Goal: Task Accomplishment & Management: Complete application form

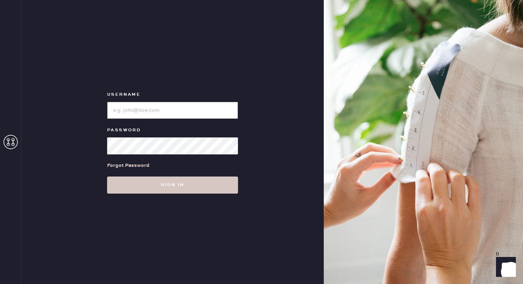
type input "reformationgeorgetown"
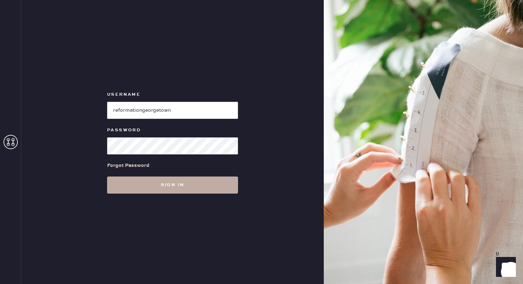
click at [134, 187] on button "Sign in" at bounding box center [172, 185] width 131 height 17
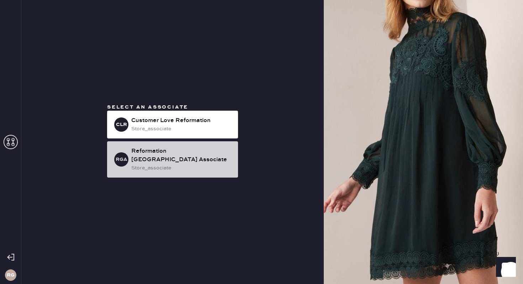
click at [142, 156] on div "Reformation [GEOGRAPHIC_DATA] Associate" at bounding box center [181, 155] width 101 height 17
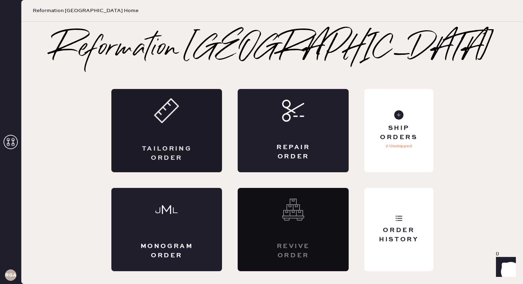
click at [199, 145] on div "Tailoring Order" at bounding box center [166, 130] width 111 height 83
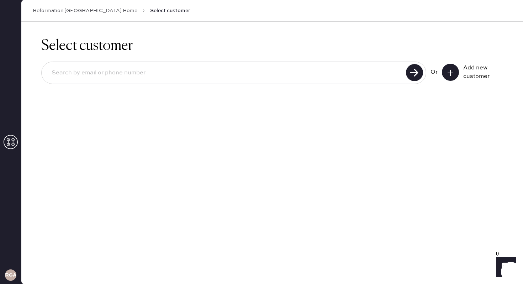
click at [449, 70] on icon at bounding box center [450, 72] width 7 height 7
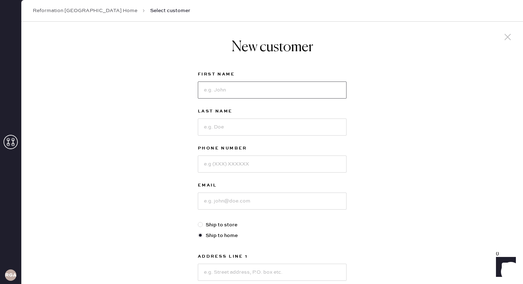
click at [208, 93] on input at bounding box center [272, 90] width 149 height 17
type input "[PERSON_NAME]"
click at [207, 131] on input at bounding box center [272, 127] width 149 height 17
type input "[PERSON_NAME]"
click at [213, 166] on input at bounding box center [272, 164] width 149 height 17
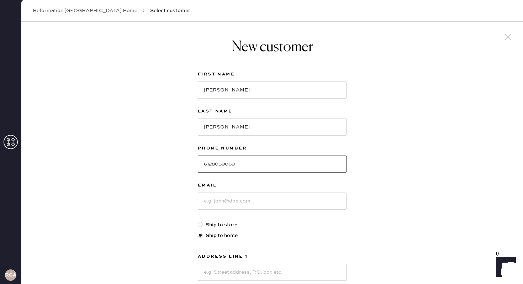
type input "6128039069"
click at [223, 204] on input at bounding box center [272, 201] width 149 height 17
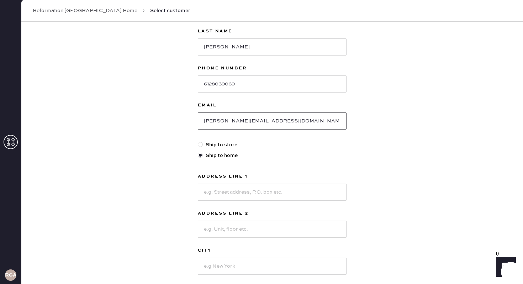
scroll to position [80, 0]
type input "[PERSON_NAME][EMAIL_ADDRESS][DOMAIN_NAME]"
click at [221, 193] on input at bounding box center [272, 191] width 149 height 17
type input "[STREET_ADDRESS]"
click at [226, 229] on input at bounding box center [272, 228] width 149 height 17
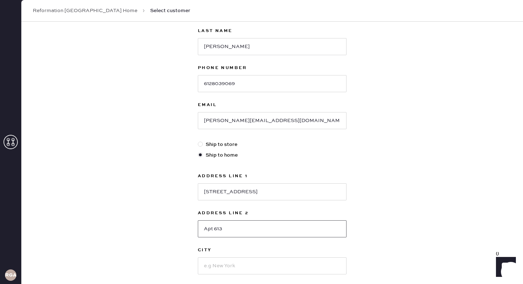
type input "Apt 613"
click at [224, 270] on input at bounding box center [272, 265] width 149 height 17
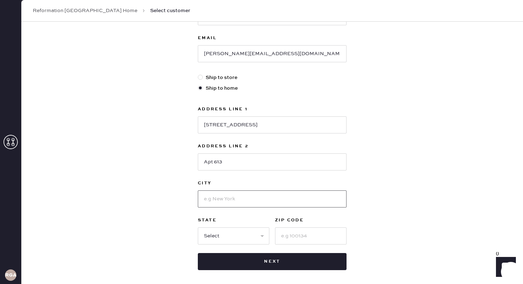
scroll to position [169, 0]
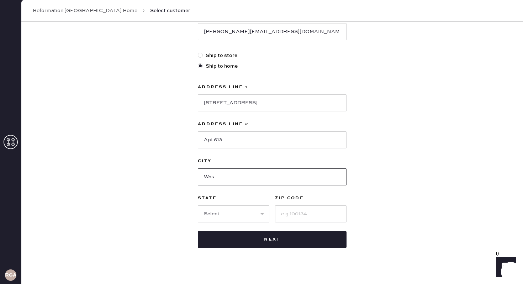
type input "[US_STATE]"
select select "DC"
click at [309, 214] on input "20007" at bounding box center [311, 213] width 72 height 17
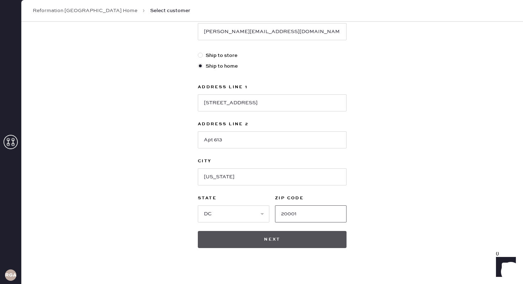
type input "20001"
click at [322, 241] on button "Next" at bounding box center [272, 239] width 149 height 17
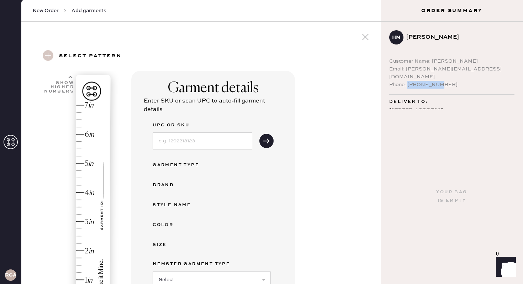
drag, startPoint x: 409, startPoint y: 77, endPoint x: 445, endPoint y: 77, distance: 36.3
click at [445, 81] on div "Phone: [PHONE_NUMBER]" at bounding box center [451, 85] width 125 height 8
copy div "6128039069"
